Goal: Complete application form

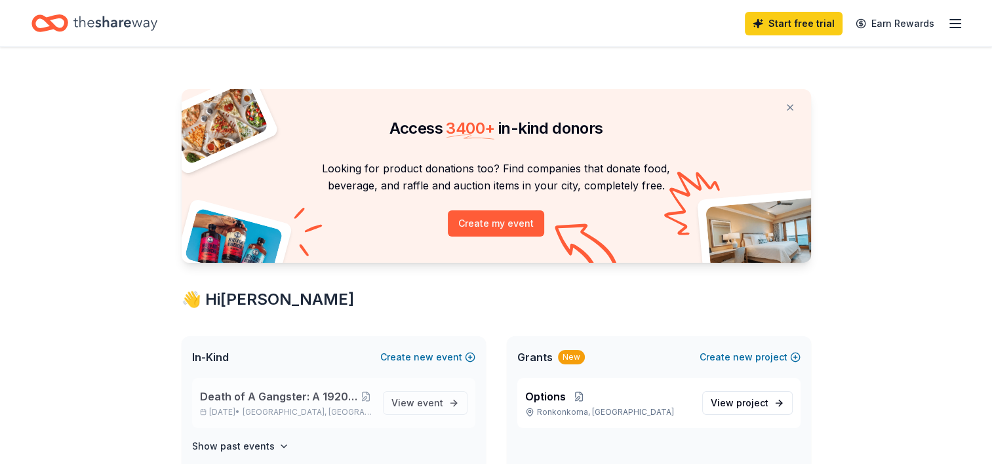
click at [242, 393] on span "Death of A Gangster: A 1920s Mafia Marriage Murder Mystery" at bounding box center [279, 397] width 159 height 16
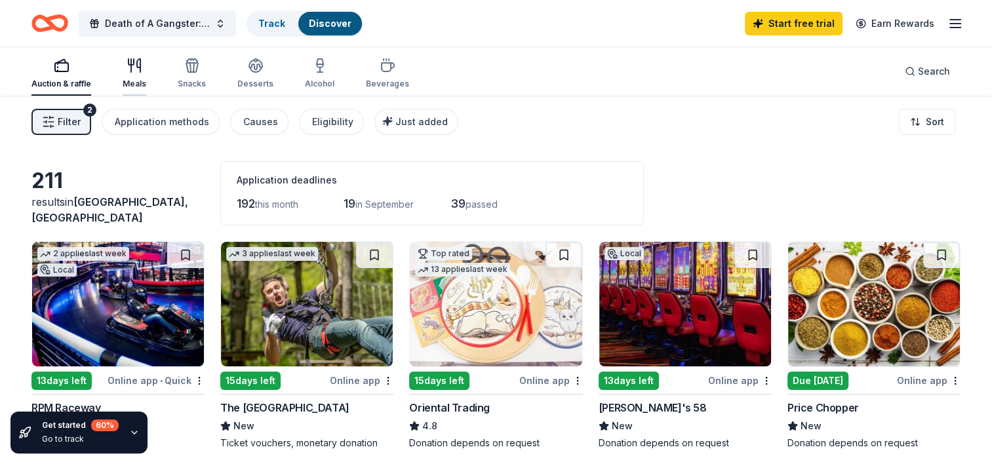
click at [131, 64] on icon "button" at bounding box center [131, 65] width 0 height 13
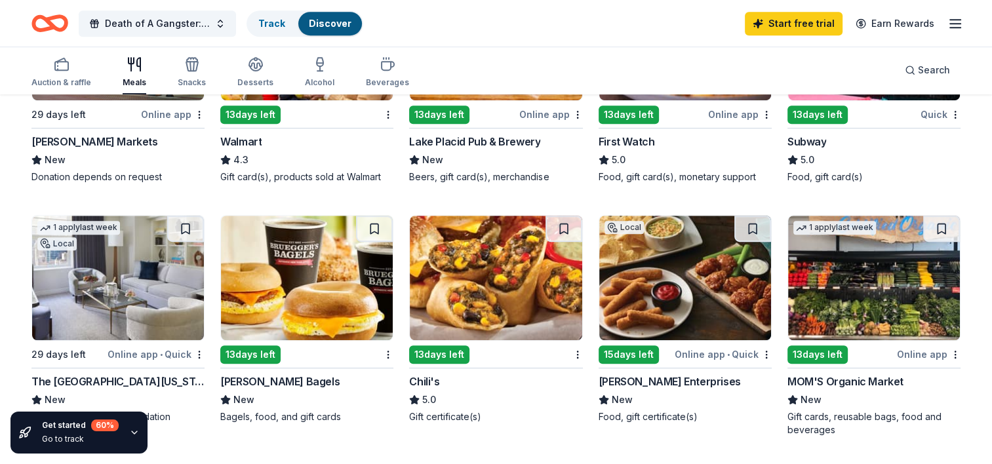
scroll to position [917, 0]
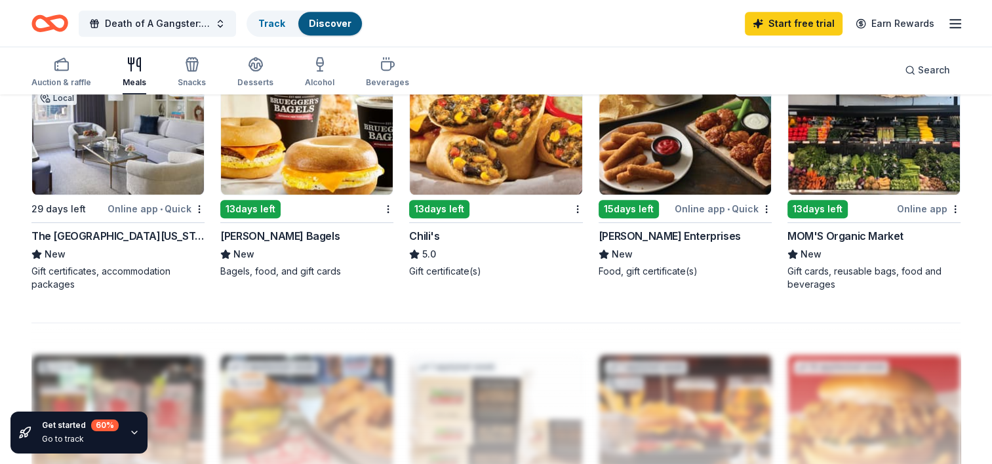
click at [427, 235] on div "Chili's" at bounding box center [424, 236] width 30 height 16
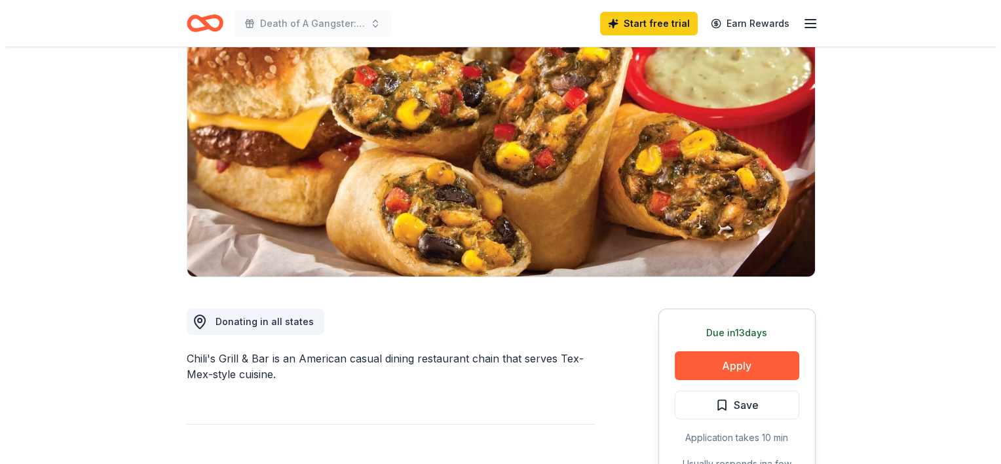
scroll to position [328, 0]
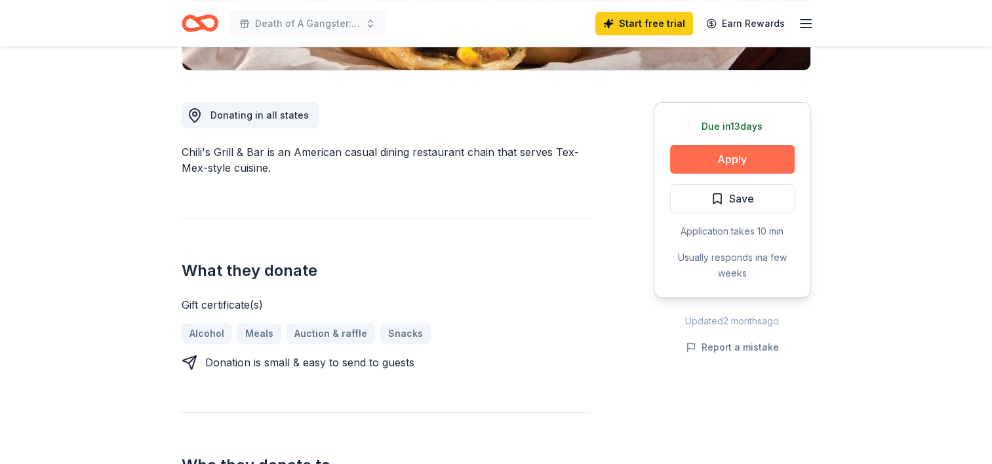
click at [716, 157] on button "Apply" at bounding box center [732, 159] width 125 height 29
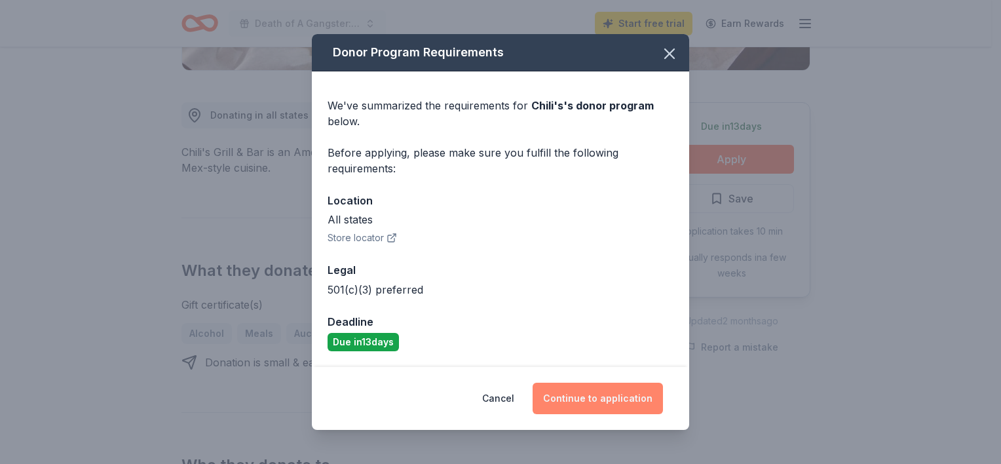
click at [579, 400] on button "Continue to application" at bounding box center [598, 398] width 130 height 31
